Goal: Check status: Check status

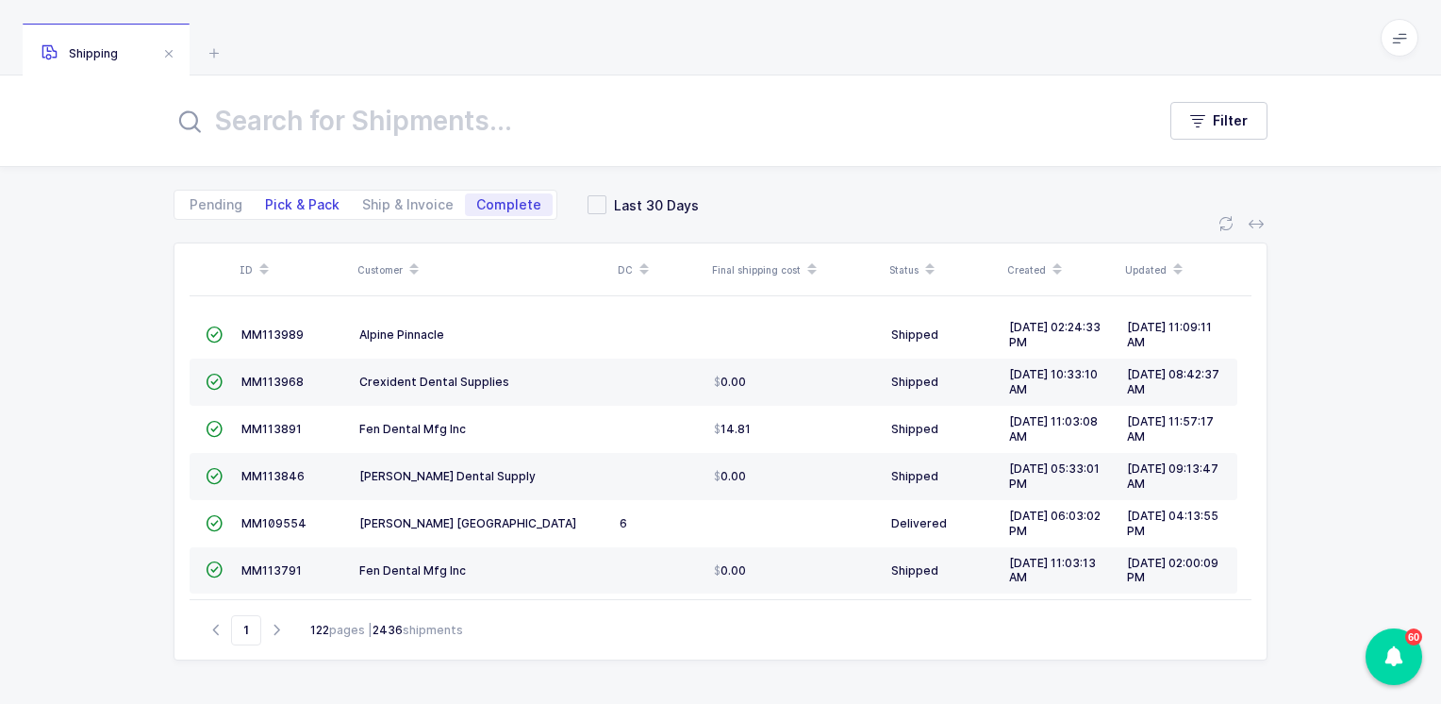
click at [292, 206] on span "Pick & Pack" at bounding box center [302, 204] width 75 height 13
click at [266, 206] on input "Pick & Pack" at bounding box center [260, 199] width 12 height 12
radio input "true"
radio input "false"
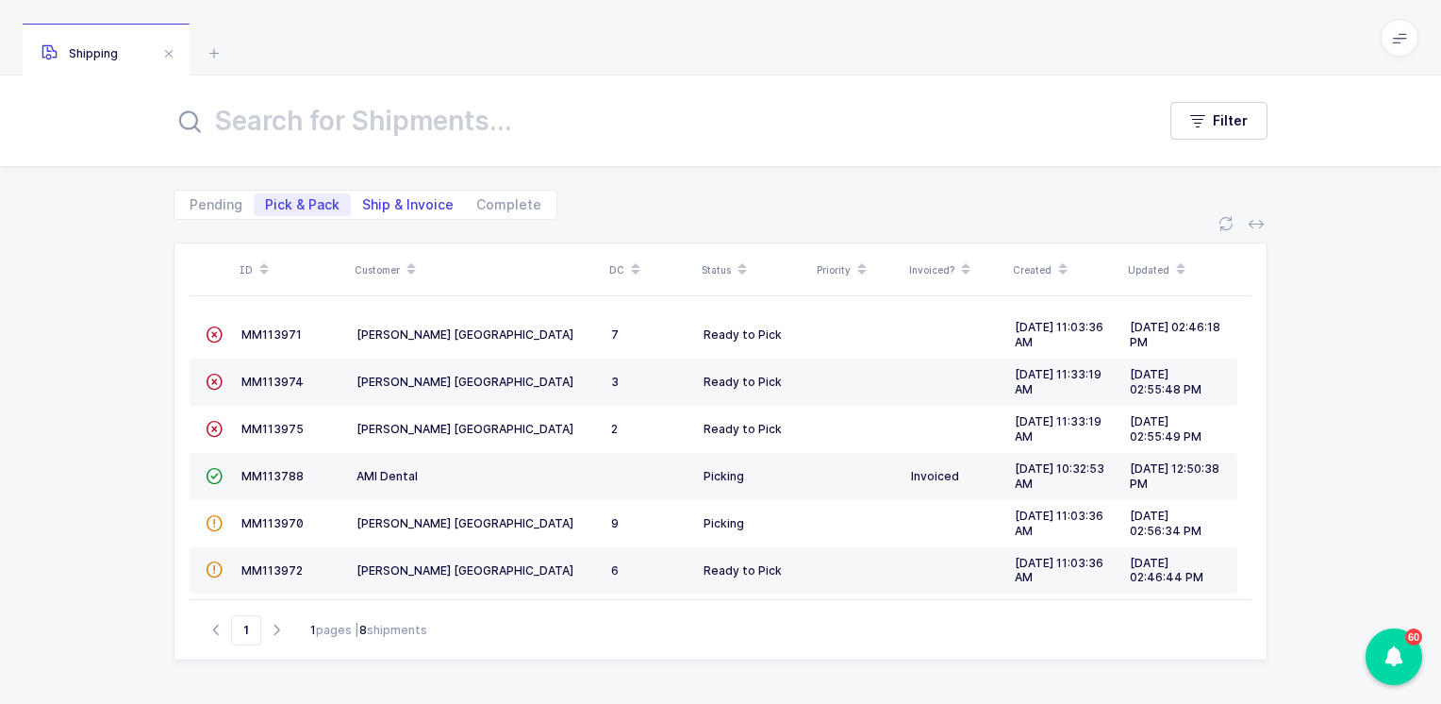
click at [419, 208] on span "Ship & Invoice" at bounding box center [407, 204] width 91 height 13
click at [363, 206] on input "Ship & Invoice" at bounding box center [357, 199] width 12 height 12
radio input "true"
radio input "false"
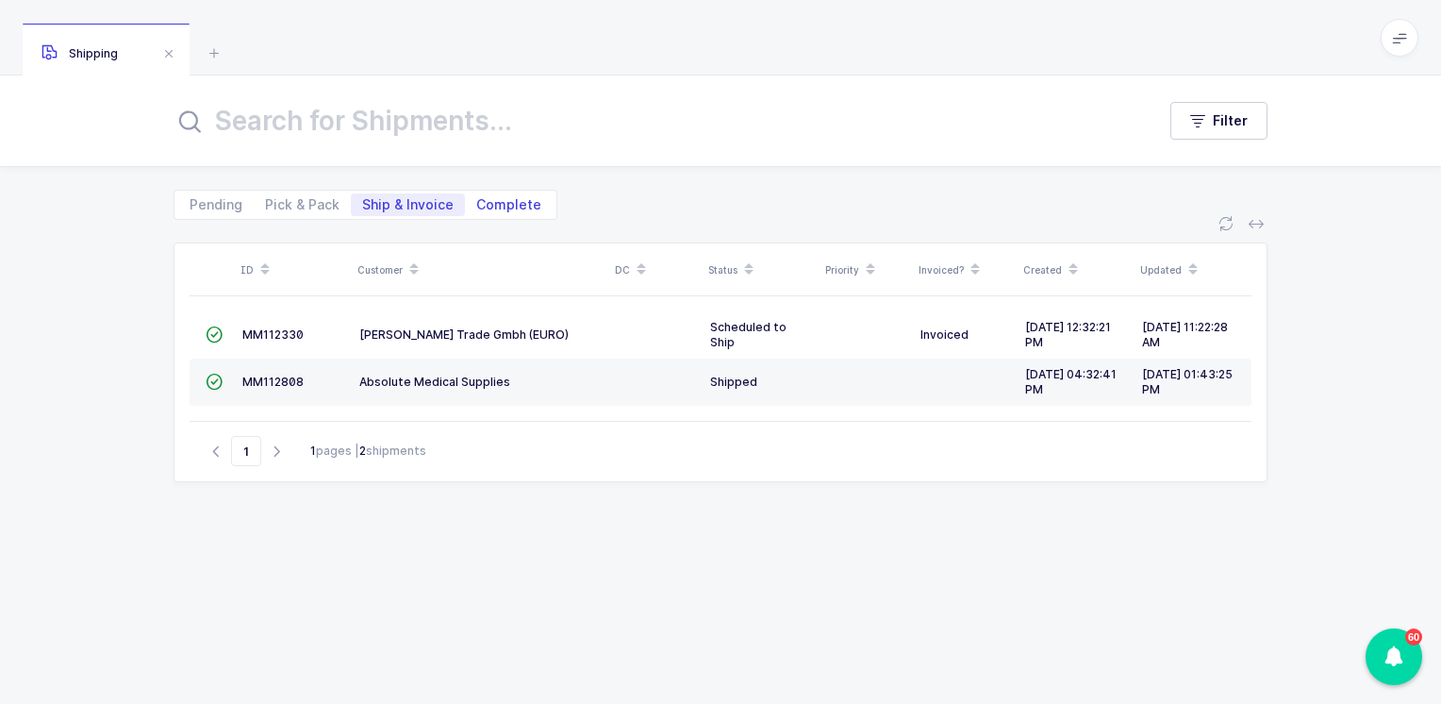
click at [505, 201] on span "Complete" at bounding box center [508, 204] width 65 height 13
click at [477, 201] on input "Complete" at bounding box center [471, 199] width 12 height 12
radio input "true"
radio input "false"
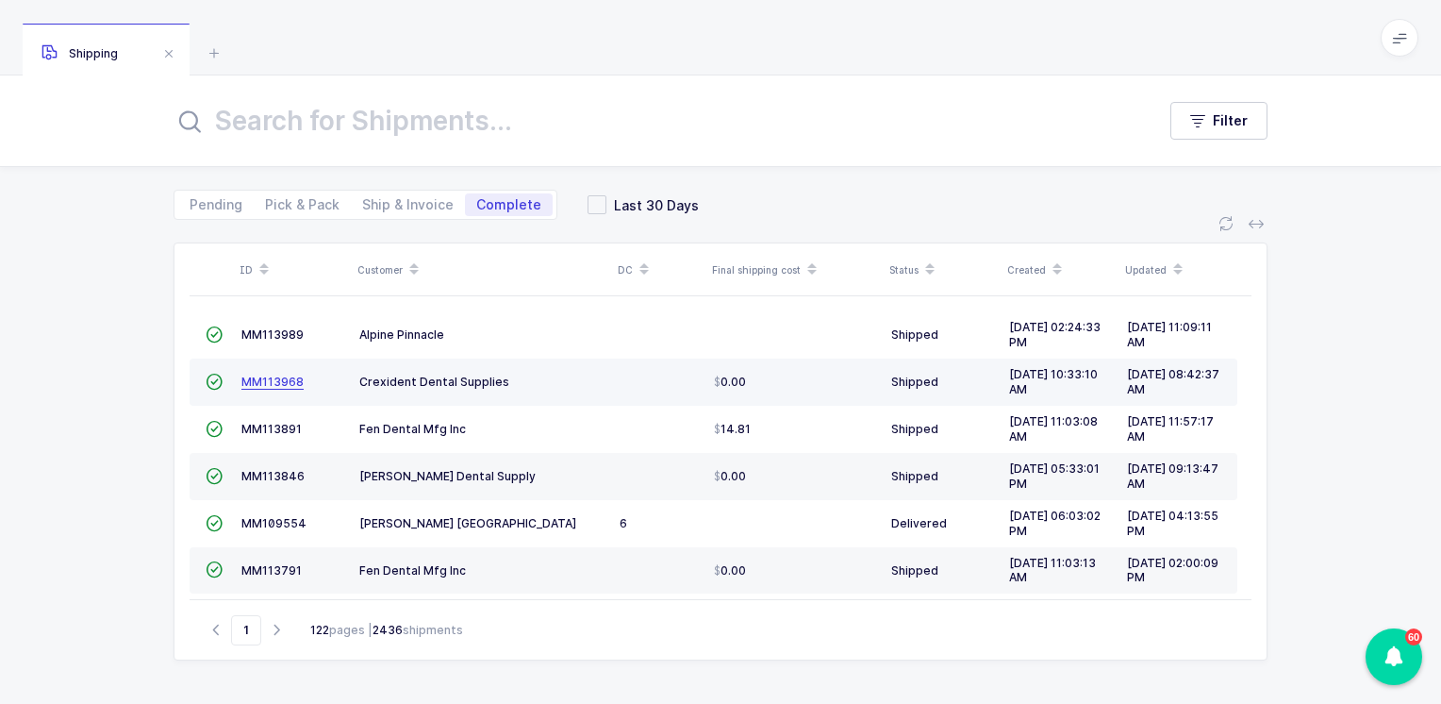
click at [267, 379] on span "MM113968" at bounding box center [272, 381] width 62 height 14
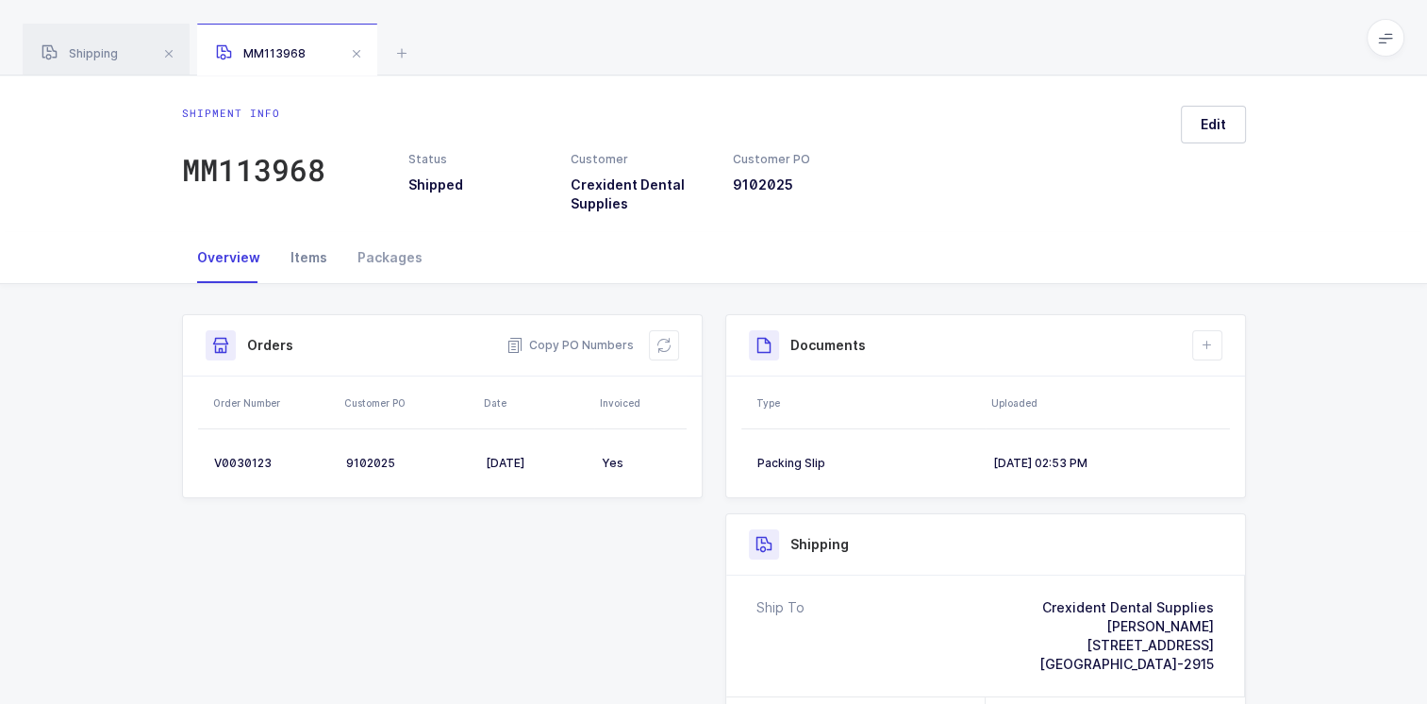
click at [302, 258] on div "Items" at bounding box center [308, 257] width 67 height 51
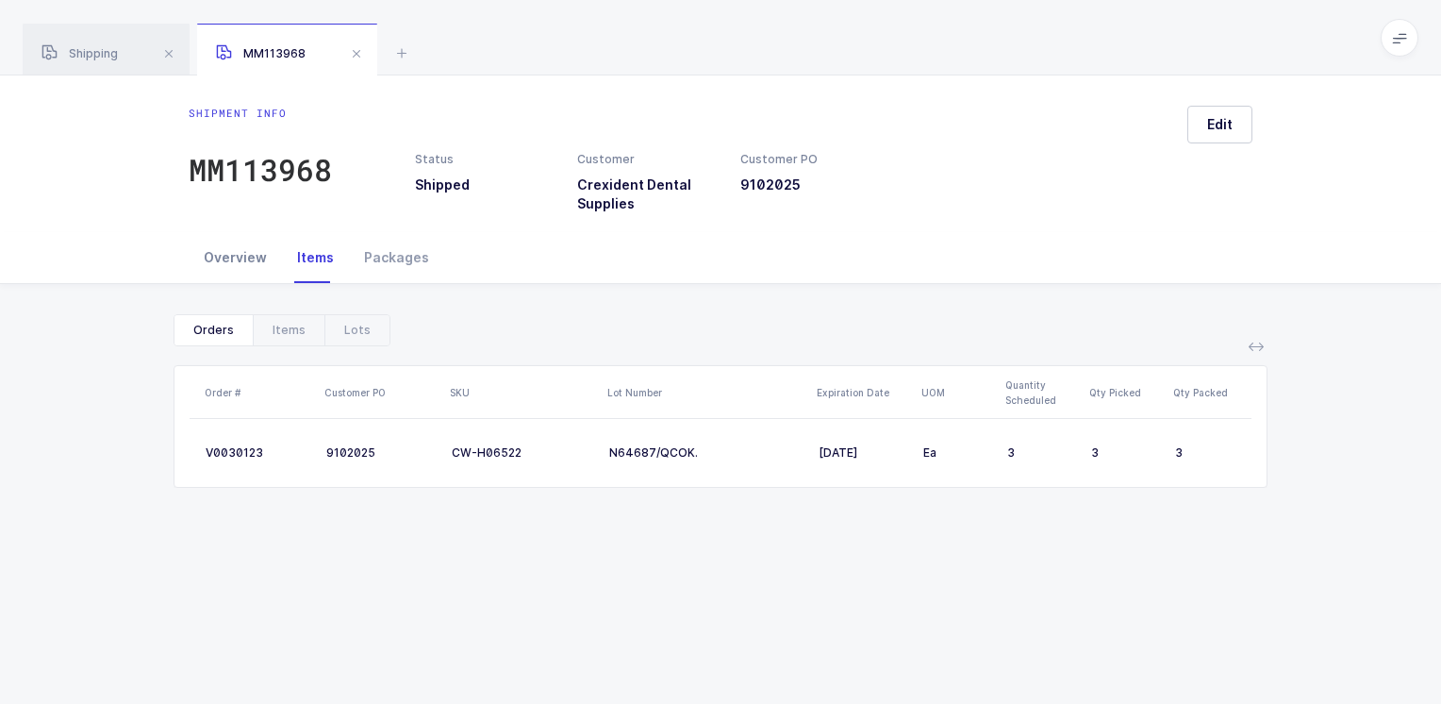
click at [245, 257] on div "Overview" at bounding box center [235, 257] width 93 height 51
